Goal: Information Seeking & Learning: Learn about a topic

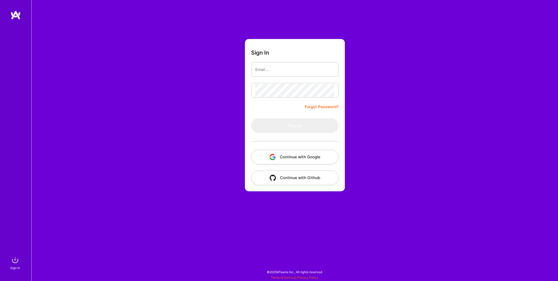
click at [17, 17] on img at bounding box center [15, 14] width 10 height 9
click at [253, 69] on div at bounding box center [294, 69] width 87 height 15
type input "[EMAIL_ADDRESS][DOMAIN_NAME]"
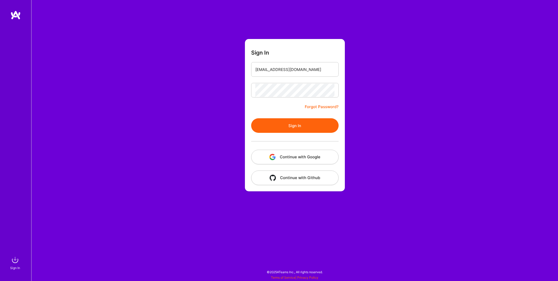
click at [298, 125] on button "Sign In" at bounding box center [294, 125] width 87 height 15
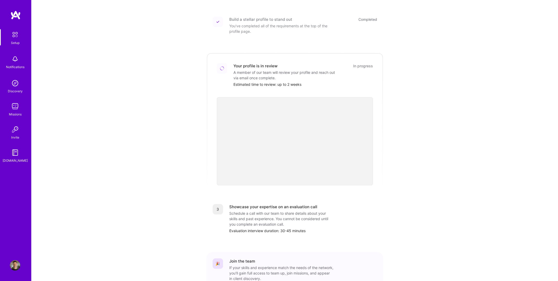
scroll to position [97, 0]
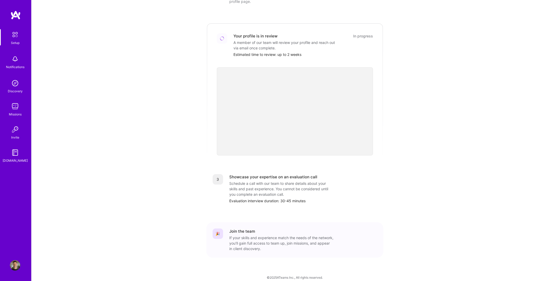
click at [16, 10] on img at bounding box center [15, 14] width 10 height 9
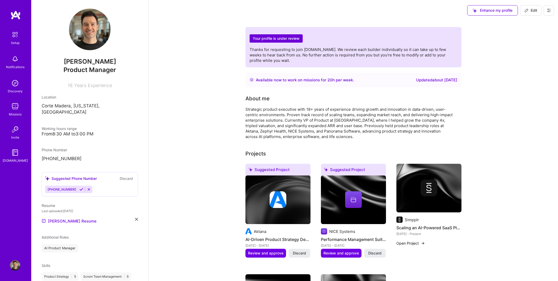
scroll to position [2, 0]
click at [137, 218] on icon at bounding box center [136, 219] width 3 height 3
click at [64, 218] on span "PDF file format" at bounding box center [70, 220] width 36 height 5
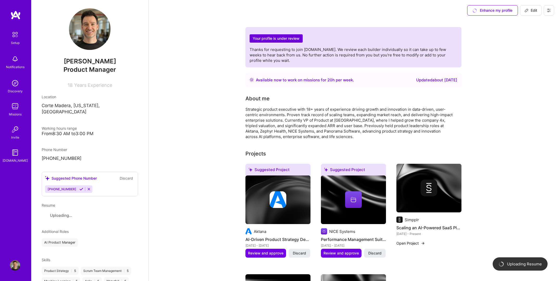
click at [510, 10] on button at bounding box center [549, 10] width 10 height 10
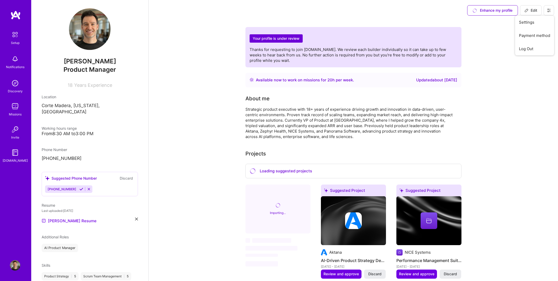
scroll to position [5, 0]
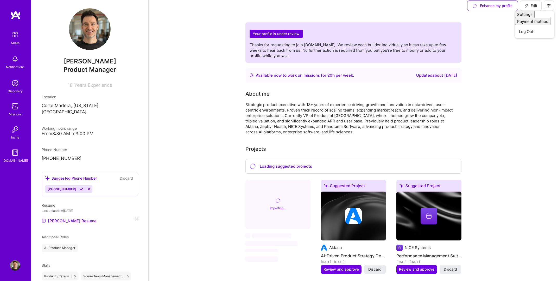
click at [16, 268] on img at bounding box center [15, 266] width 10 height 10
click at [18, 156] on img at bounding box center [15, 153] width 10 height 10
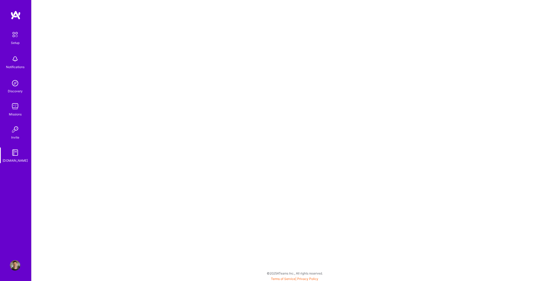
scroll to position [1, 0]
click at [10, 16] on img at bounding box center [15, 14] width 10 height 9
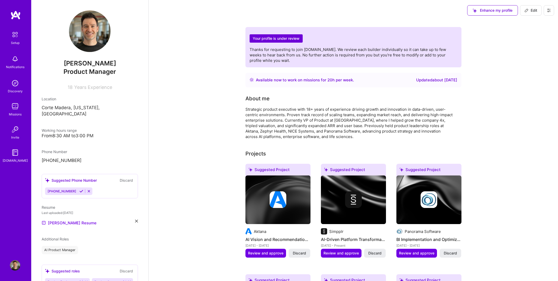
click at [15, 67] on div "Notifications" at bounding box center [15, 66] width 18 height 5
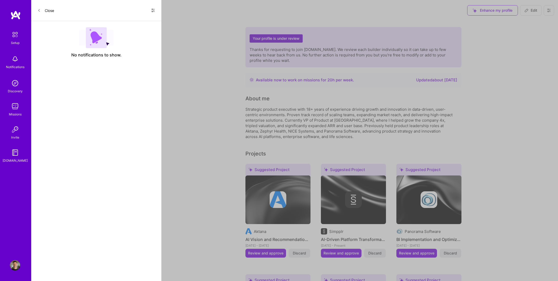
click at [39, 9] on icon at bounding box center [38, 10] width 3 height 3
